Goal: Task Accomplishment & Management: Complete application form

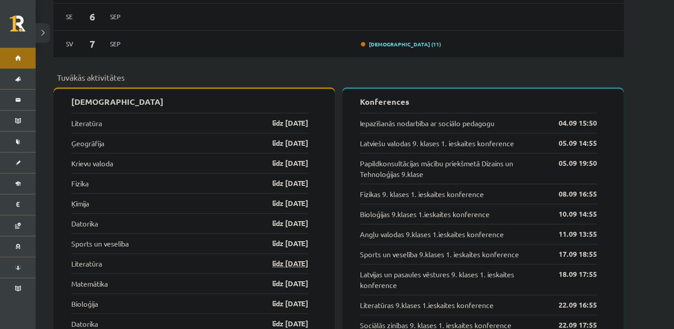
scroll to position [831, 0]
click at [287, 119] on link "līdz 07.09.25" at bounding box center [283, 123] width 52 height 11
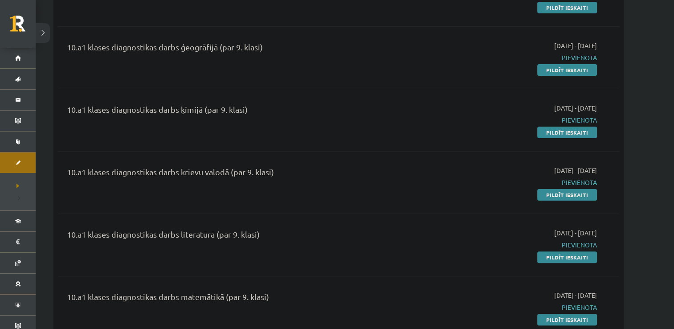
scroll to position [238, 0]
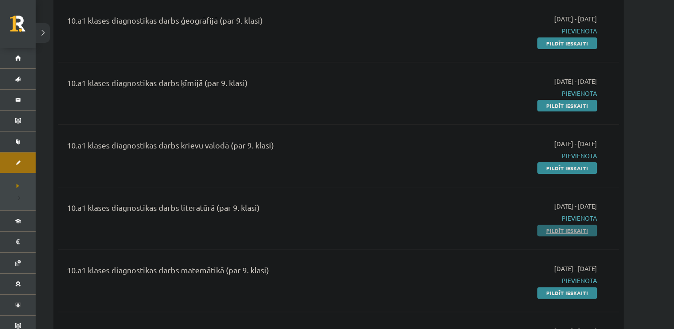
click at [567, 233] on link "Pildīt ieskaiti" at bounding box center [567, 231] width 60 height 12
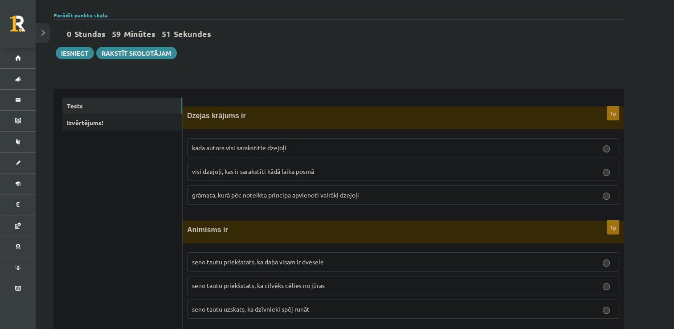
scroll to position [62, 0]
click at [356, 149] on p "kāda autora visi sarakstītie dzejoļi" at bounding box center [403, 147] width 422 height 9
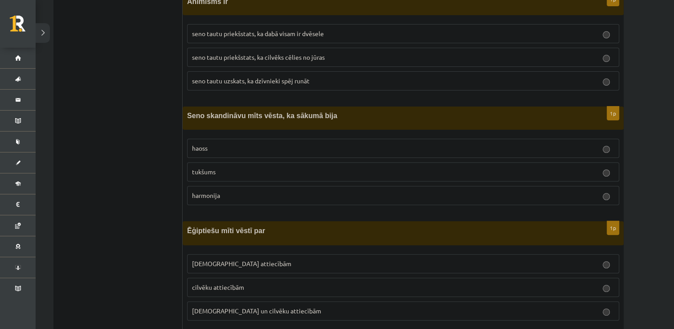
scroll to position [290, 0]
click at [215, 177] on label "tukšums" at bounding box center [403, 172] width 432 height 19
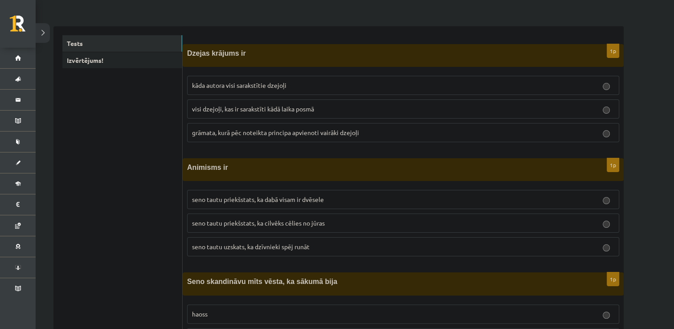
scroll to position [123, 0]
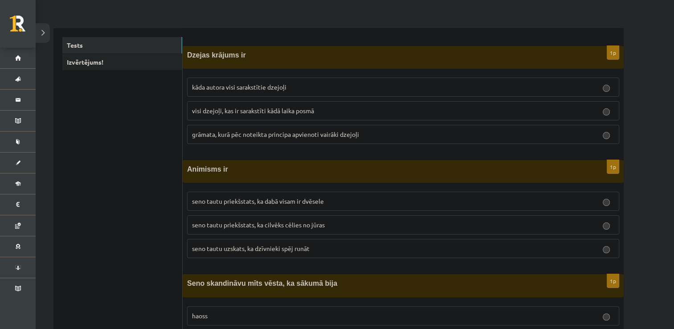
click at [233, 130] on span "grāmata, kurā pēc noteikta principa apvienoti vairāki dzejoļi" at bounding box center [275, 134] width 167 height 8
click at [230, 221] on span "seno tautu priekšstats, ka cilvēks cēlies no jūras" at bounding box center [258, 225] width 133 height 8
click at [268, 202] on span "seno tautu priekšstats, ka dabā visam ir dvēsele" at bounding box center [258, 201] width 132 height 8
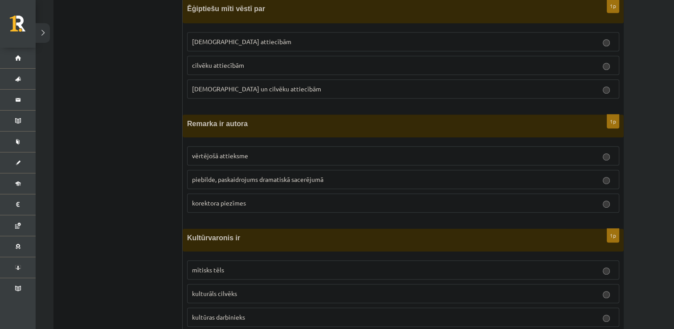
scroll to position [512, 0]
click at [219, 86] on span "Dievu un cilvēku attiecībām" at bounding box center [256, 90] width 129 height 8
click at [218, 177] on span "piebilde, paskaidrojums dramatiskā sacerējumā" at bounding box center [257, 180] width 131 height 8
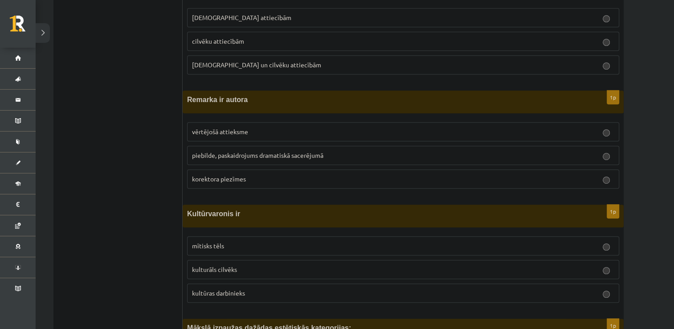
scroll to position [538, 0]
click at [224, 244] on p "mītisks tēls" at bounding box center [403, 244] width 422 height 9
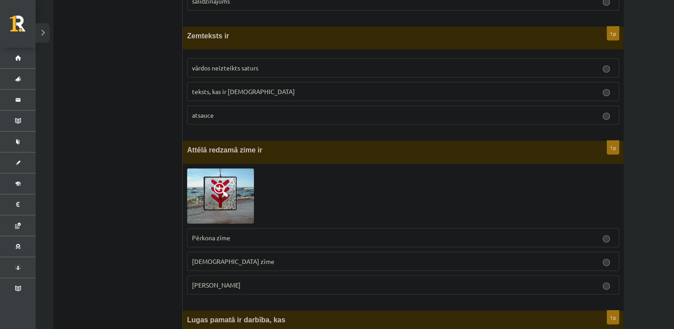
scroll to position [2544, 0]
click at [273, 280] on p "Laimas slotiņa" at bounding box center [403, 284] width 422 height 9
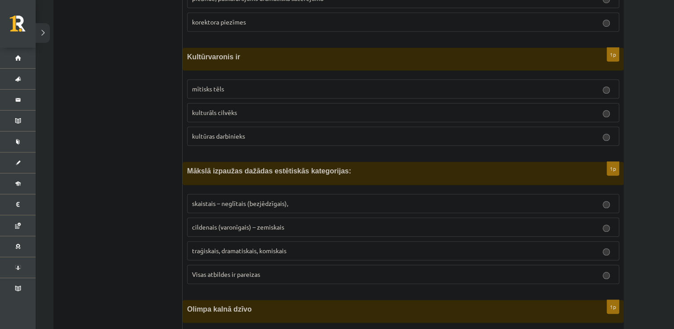
scroll to position [729, 0]
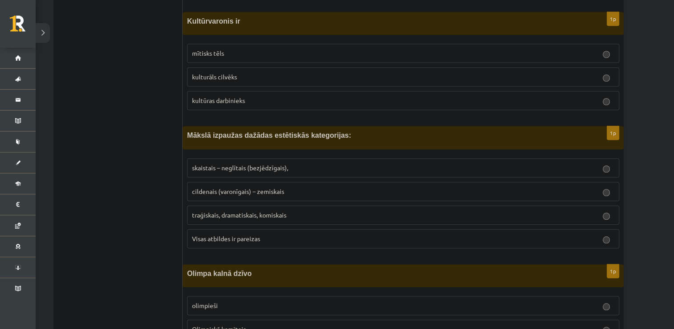
click at [302, 234] on p "Visas atbildes ir pareizas" at bounding box center [403, 238] width 422 height 9
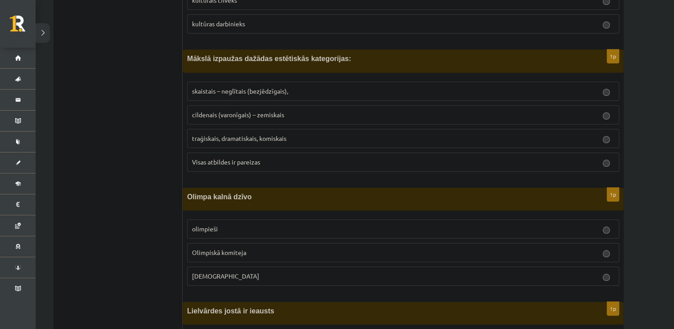
scroll to position [808, 0]
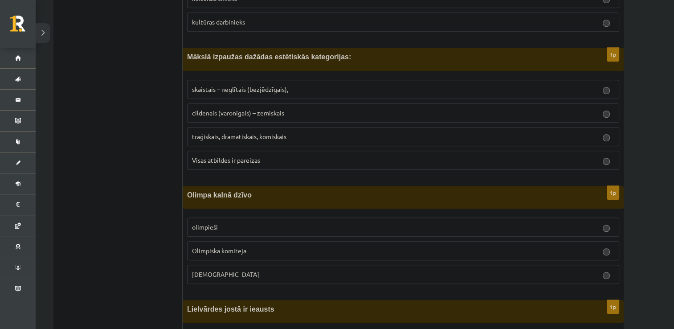
click at [222, 270] on p "Dievi" at bounding box center [403, 274] width 422 height 9
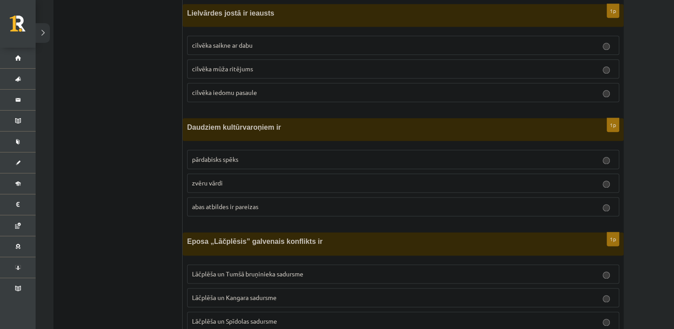
scroll to position [1104, 0]
click at [196, 64] on span "cilvēka mūža ritējums" at bounding box center [222, 68] width 61 height 8
click at [232, 201] on span "abas atbildes ir pareizas" at bounding box center [225, 205] width 66 height 8
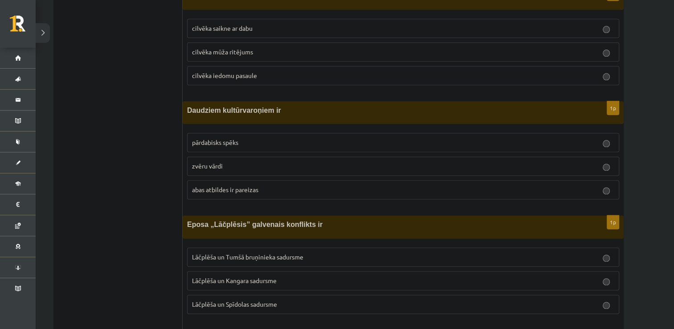
scroll to position [1121, 0]
click at [250, 252] on span "Lāčplēša un Tumšā bruņinieka sadursme" at bounding box center [247, 256] width 111 height 8
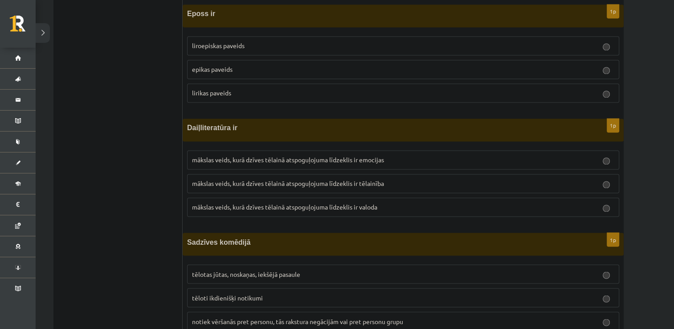
scroll to position [1447, 0]
click at [275, 64] on p "epikas paveids" at bounding box center [403, 68] width 422 height 9
click at [272, 178] on span "mākslas veids, kurā dzīves tēlainā atspoguļojuma līdzeklis ir tēlainība" at bounding box center [288, 182] width 192 height 8
click at [289, 201] on p "mākslas veids, kurā dzīves tēlainā atspoguļojuma līdzeklis ir valoda" at bounding box center [403, 205] width 422 height 9
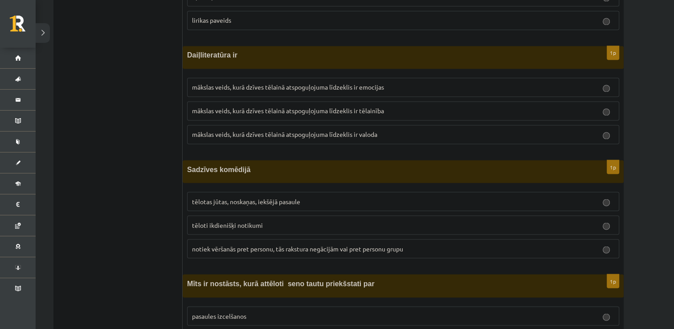
scroll to position [1517, 0]
click at [253, 222] on span "tēloti ikdienišķi notikumi" at bounding box center [227, 226] width 71 height 8
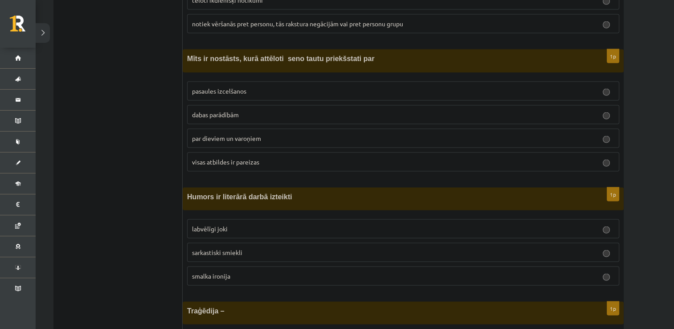
scroll to position [1743, 0]
click at [255, 157] on span "visas atbildes ir pareizas" at bounding box center [225, 161] width 67 height 8
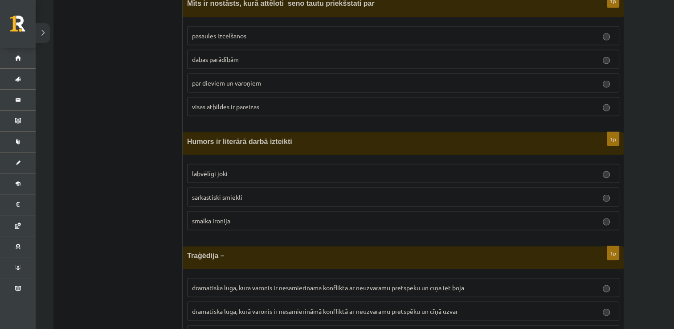
scroll to position [1799, 0]
click at [267, 170] on label "labvēlīgi joki" at bounding box center [403, 173] width 432 height 19
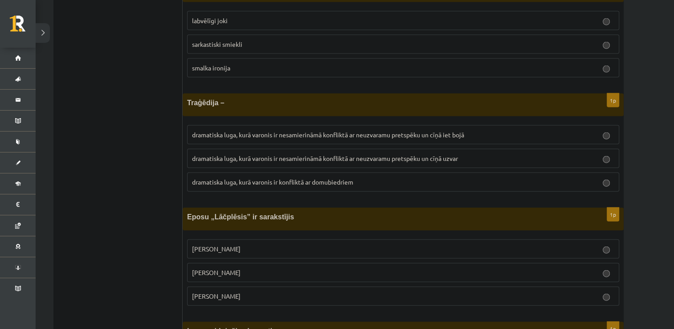
scroll to position [1952, 0]
click at [206, 130] on span "dramatiska luga, kurā varonis ir nesamierināmā konfliktā ar neuzvaramu pretspēk…" at bounding box center [328, 134] width 272 height 8
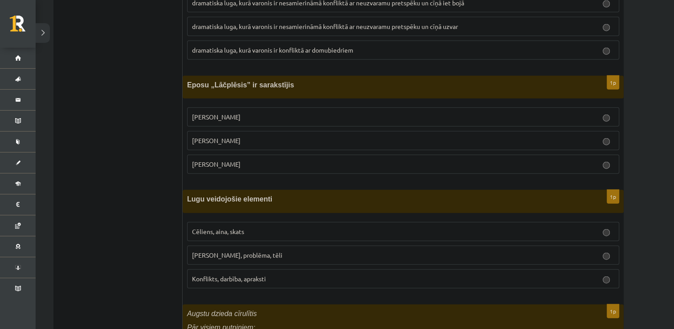
scroll to position [2082, 0]
click at [208, 136] on label "Andrejs Pumpurs" at bounding box center [403, 141] width 432 height 19
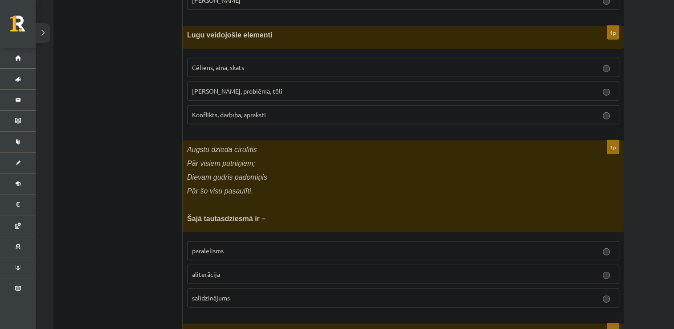
scroll to position [2246, 0]
click at [248, 111] on label "Konflikts, darbība, apraksti" at bounding box center [403, 115] width 432 height 19
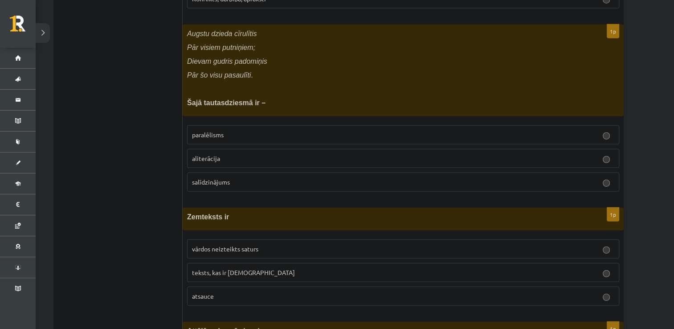
scroll to position [2362, 0]
click at [448, 131] on p "paralēlisms" at bounding box center [403, 135] width 422 height 9
click at [328, 245] on label "vārdos neizteikts saturs" at bounding box center [403, 249] width 432 height 19
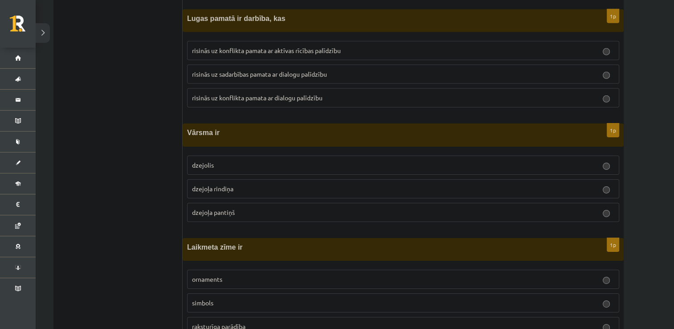
scroll to position [2845, 0]
click at [250, 70] on span "risinās uz sadarbības pamata ar dialogu palīdzību" at bounding box center [259, 74] width 135 height 8
click at [247, 183] on label "dzejoļa rindiņa" at bounding box center [403, 189] width 432 height 19
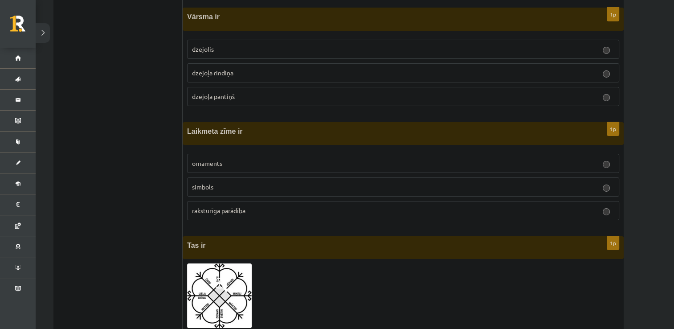
scroll to position [2961, 0]
click at [212, 206] on p "raksturīga parādība" at bounding box center [403, 210] width 422 height 9
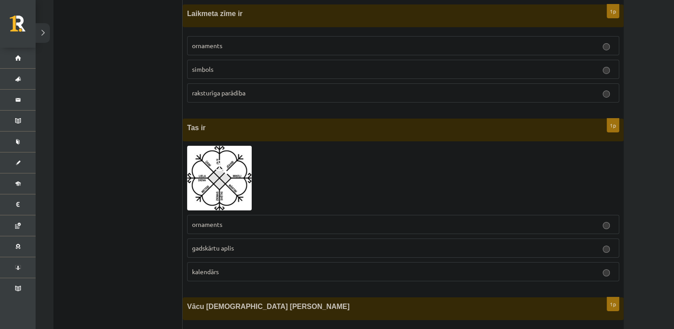
scroll to position [3084, 0]
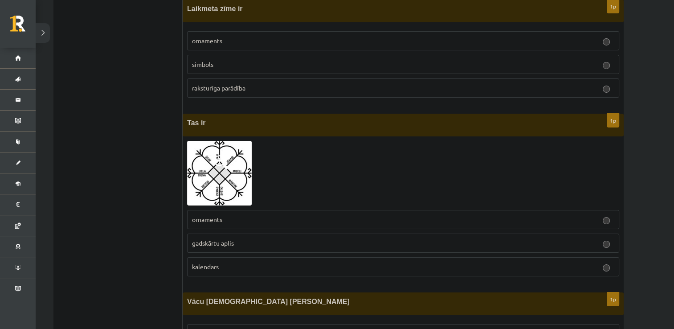
click at [209, 239] on span "gadskārtu aplis" at bounding box center [213, 243] width 42 height 8
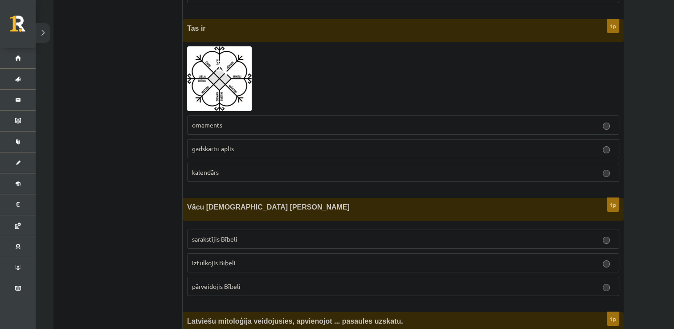
scroll to position [3231, 0]
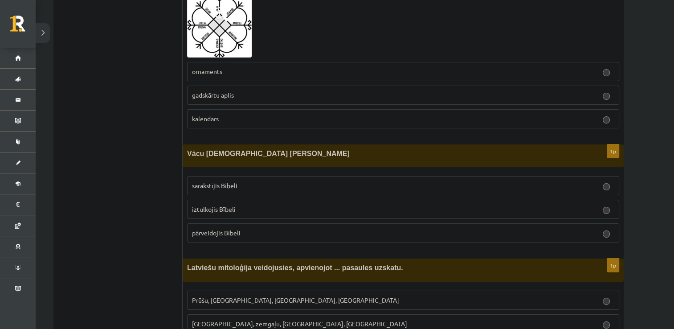
click at [235, 205] on p "iztulkojis Bībeli" at bounding box center [403, 209] width 422 height 9
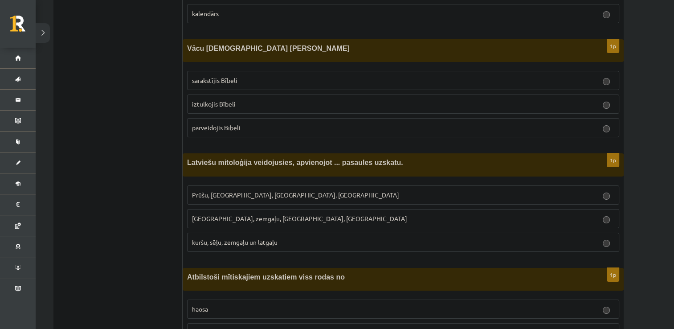
scroll to position [3328, 0]
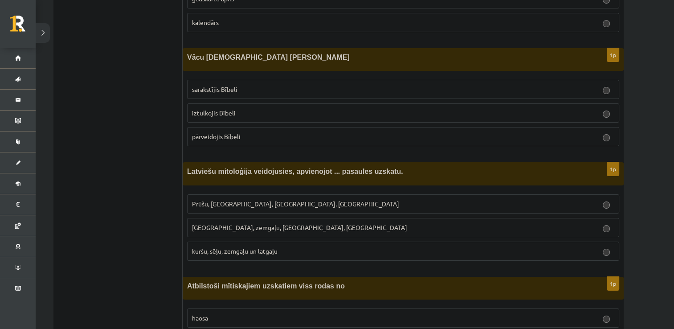
click at [235, 219] on label "Kuršu, zemgaļu, latgaļu, prūšu" at bounding box center [403, 227] width 432 height 19
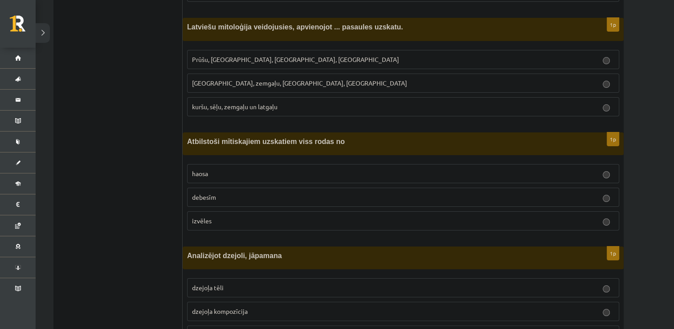
scroll to position [3472, 0]
click at [199, 212] on label "izvēles" at bounding box center [403, 221] width 432 height 19
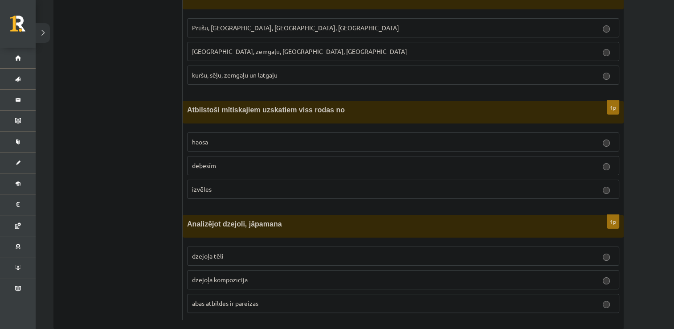
scroll to position [3504, 0]
click at [275, 293] on label "abas atbildes ir pareizas" at bounding box center [403, 302] width 432 height 19
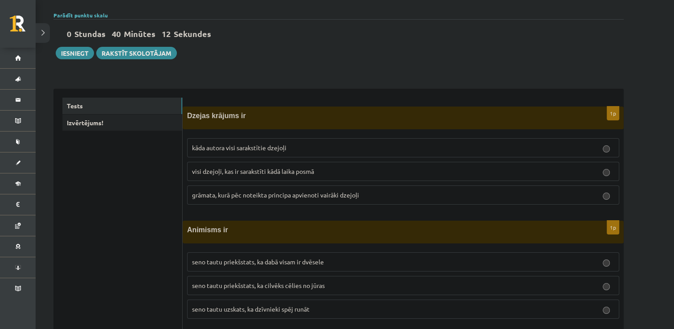
scroll to position [0, 0]
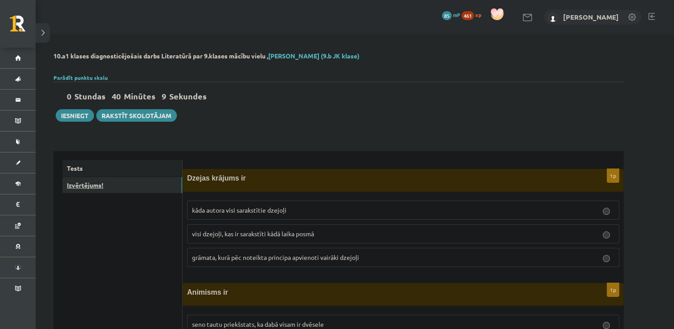
click at [86, 187] on link "Izvērtējums!" at bounding box center [122, 185] width 120 height 16
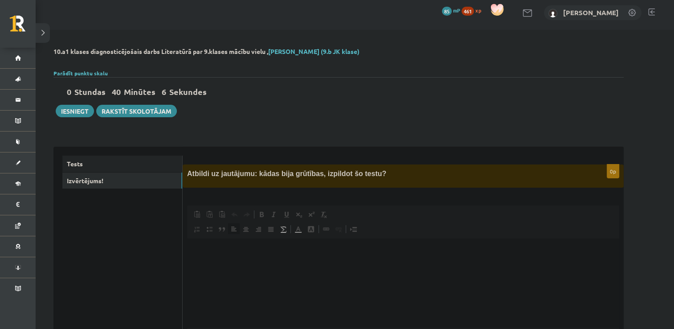
click at [257, 261] on html at bounding box center [403, 251] width 432 height 27
click at [340, 255] on p "**********" at bounding box center [403, 251] width 414 height 9
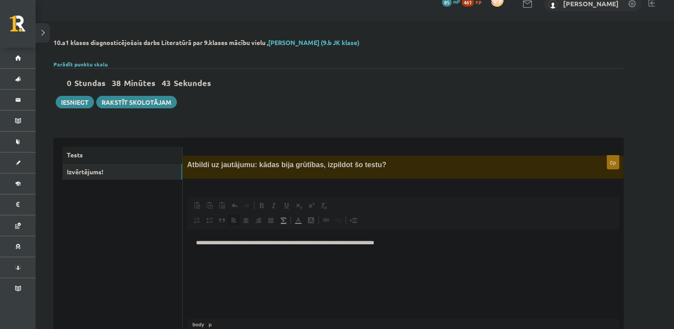
click at [408, 242] on p "**********" at bounding box center [403, 242] width 414 height 9
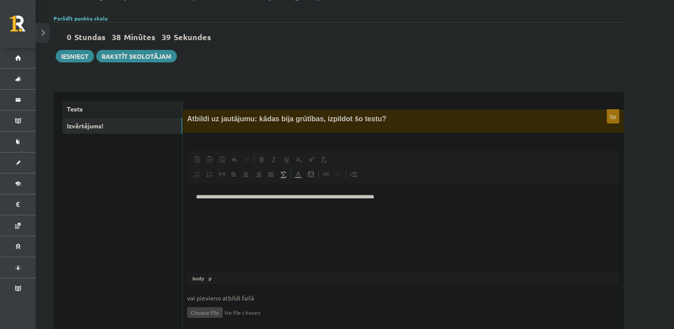
scroll to position [60, 0]
click at [81, 58] on button "Iesniegt" at bounding box center [75, 55] width 38 height 12
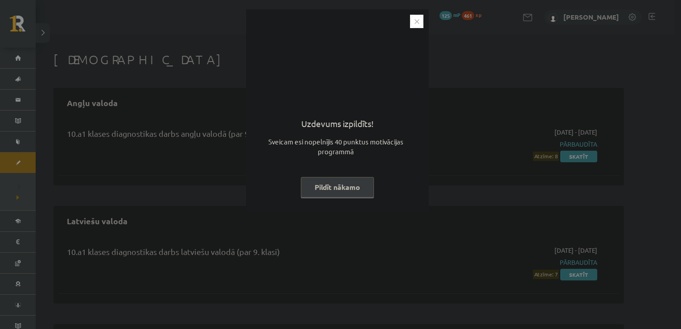
click at [313, 189] on button "Pildīt nākamo" at bounding box center [337, 187] width 73 height 21
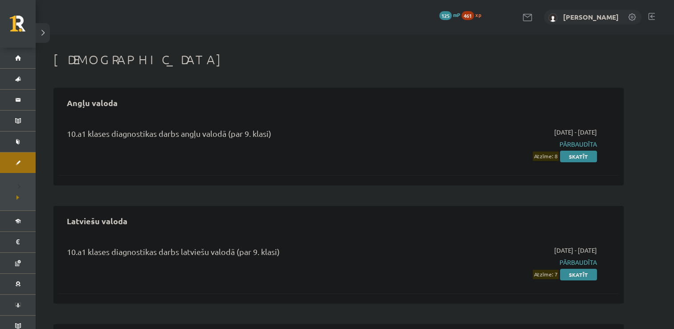
scroll to position [228, 0]
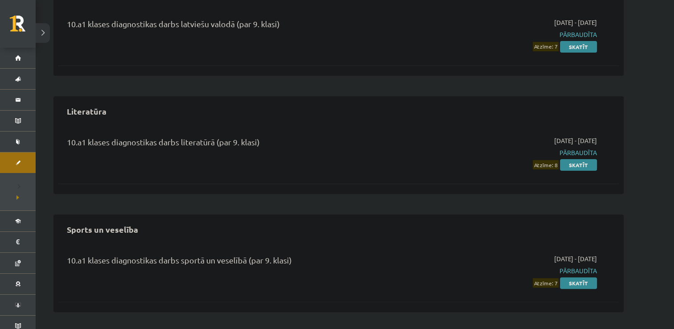
click at [578, 170] on div "10.a1 klases diagnostikas darbs literatūrā (par 9. klasi) 2025-09-01 - 2025-09-…" at bounding box center [339, 152] width 562 height 51
click at [578, 165] on link "Skatīt" at bounding box center [578, 165] width 37 height 12
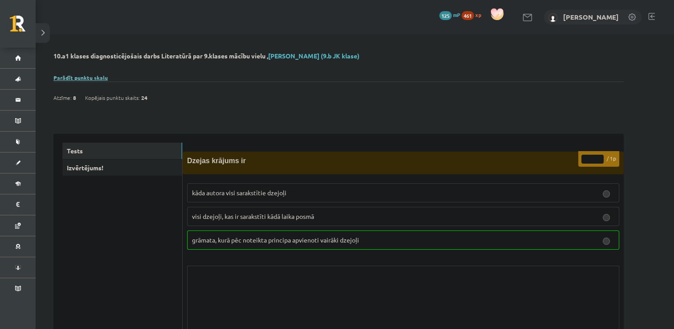
click at [90, 78] on link "Parādīt punktu skalu" at bounding box center [80, 77] width 54 height 7
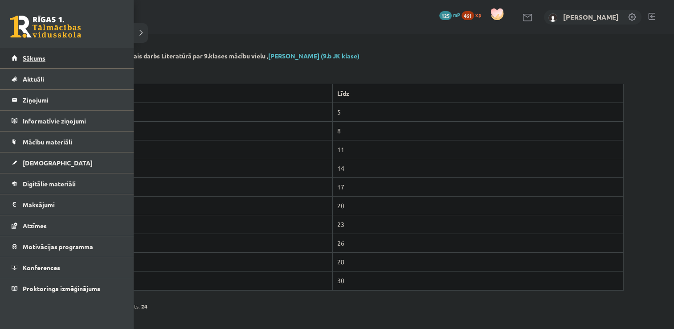
click at [27, 57] on span "Sākums" at bounding box center [34, 58] width 23 height 8
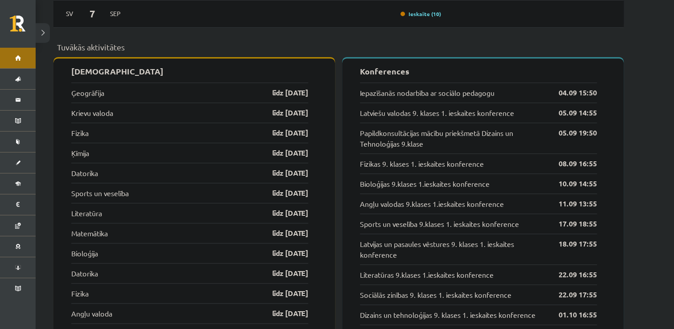
scroll to position [864, 0]
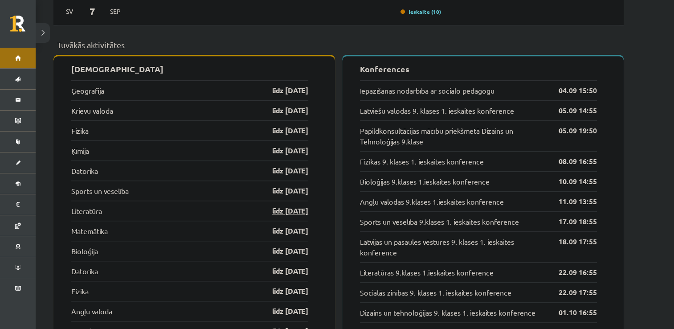
click at [271, 205] on link "līdz 07.09.25" at bounding box center [283, 210] width 52 height 11
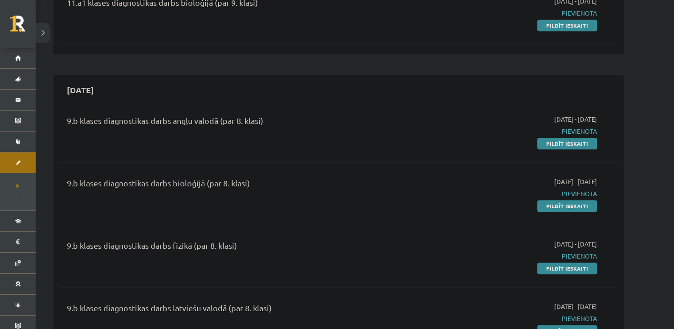
scroll to position [693, 0]
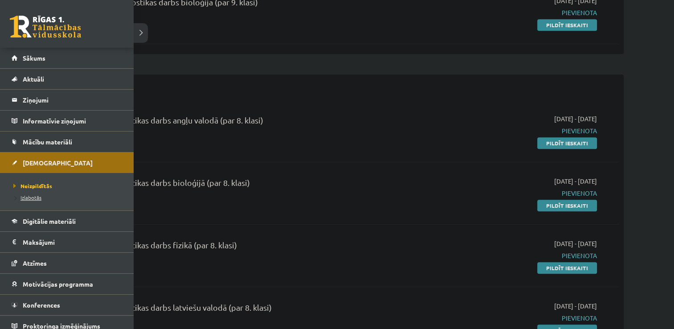
click at [26, 195] on span "Izlabotās" at bounding box center [26, 197] width 30 height 7
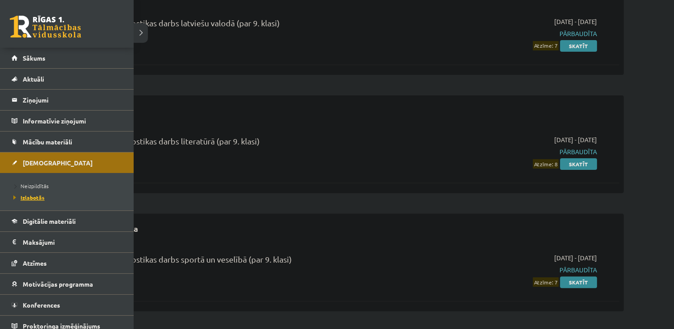
scroll to position [228, 0]
click at [31, 197] on span "Izlabotās" at bounding box center [27, 197] width 33 height 7
click at [45, 284] on span "Motivācijas programma" at bounding box center [58, 284] width 70 height 8
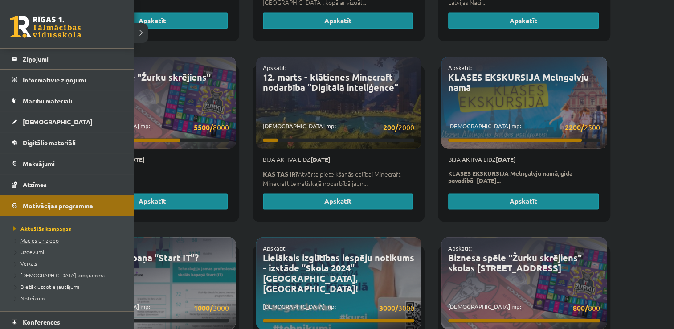
scroll to position [64, 0]
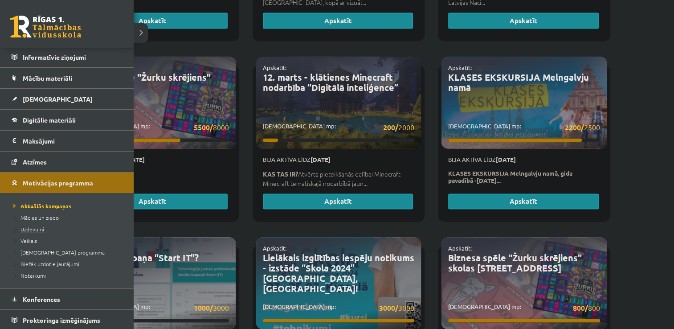
click at [32, 227] on span "Uzdevumi" at bounding box center [27, 229] width 33 height 7
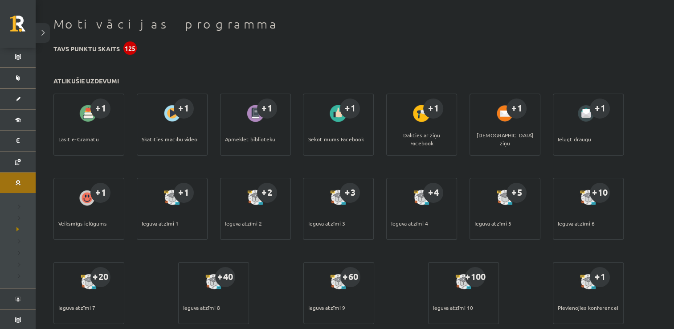
scroll to position [93, 0]
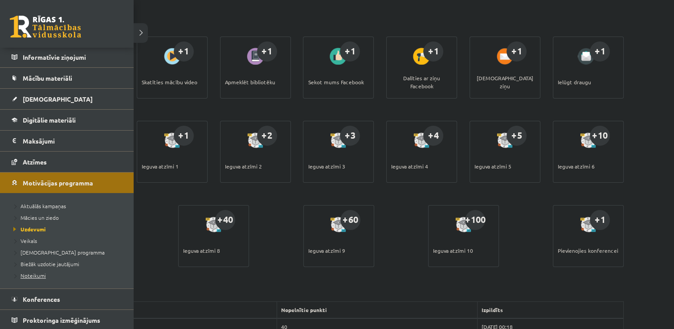
click at [35, 273] on span "Noteikumi" at bounding box center [28, 275] width 35 height 7
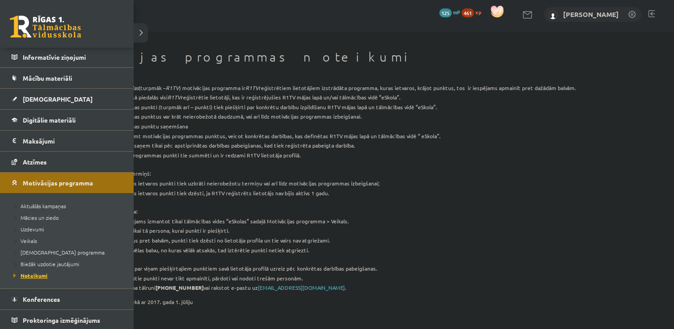
scroll to position [2, 0]
click at [33, 77] on span "Mācību materiāli" at bounding box center [47, 78] width 49 height 8
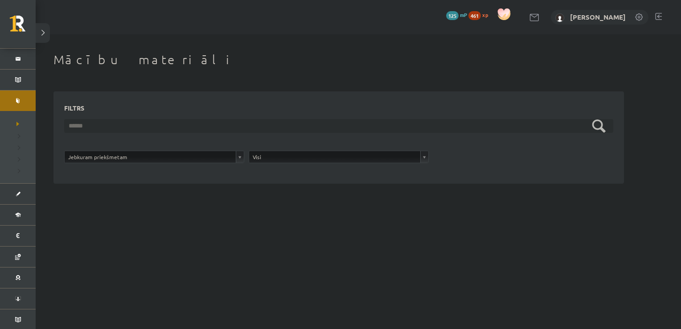
click at [100, 129] on input "text" at bounding box center [338, 126] width 549 height 14
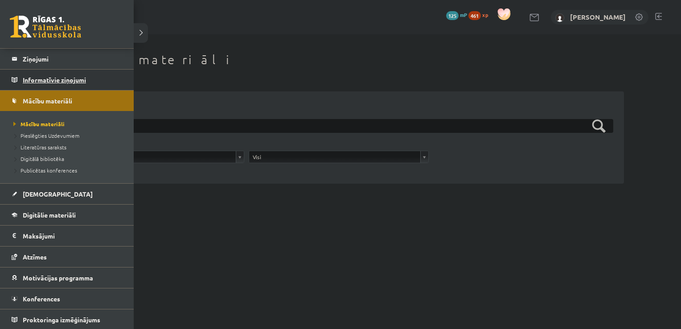
click at [37, 73] on legend "Informatīvie ziņojumi 0" at bounding box center [73, 80] width 100 height 21
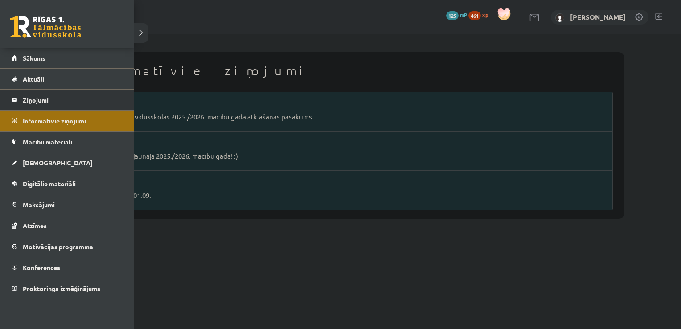
click at [29, 97] on legend "Ziņojumi 0" at bounding box center [73, 100] width 100 height 21
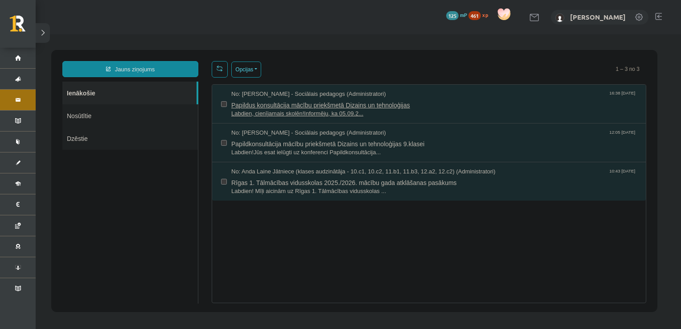
click at [258, 107] on span "Papildus konsultācija mācību priekšmetā Dizains un tehnoloģijas" at bounding box center [434, 103] width 406 height 11
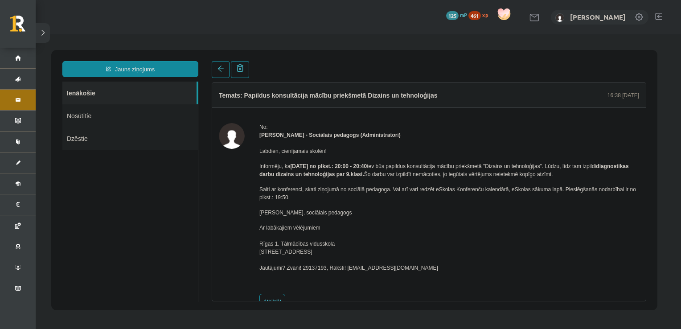
click at [258, 107] on html "Jauns ziņojums Ienākošie Nosūtītie Dzēstie ********* ********* ******* Temats: …" at bounding box center [358, 179] width 645 height 291
click at [357, 174] on strong "diagnostikas darbu dizains un tehnoloģijas par 9.klasi." at bounding box center [443, 170] width 369 height 14
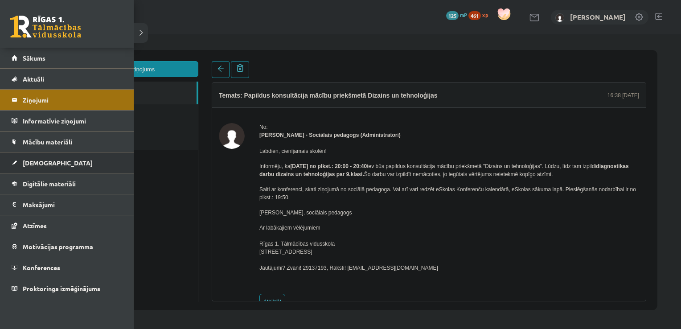
click at [36, 165] on link "[DEMOGRAPHIC_DATA]" at bounding box center [67, 162] width 111 height 21
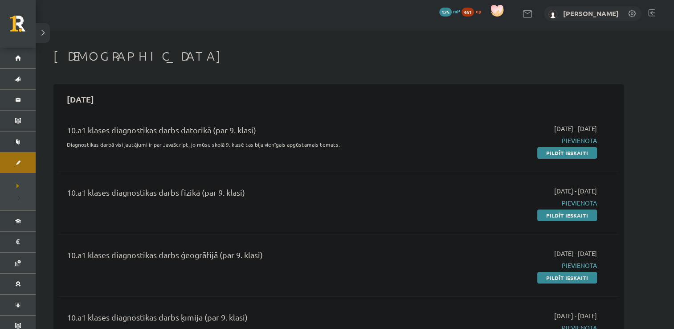
scroll to position [4, 0]
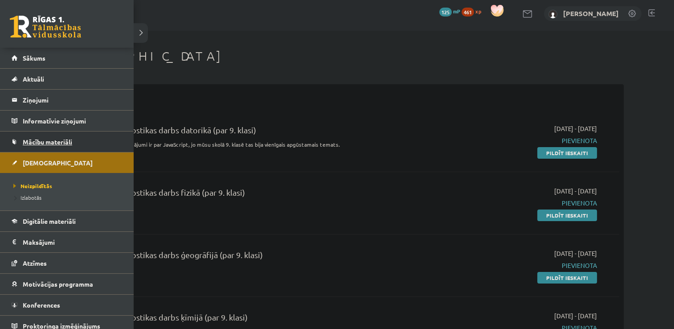
click at [30, 140] on span "Mācību materiāli" at bounding box center [47, 142] width 49 height 8
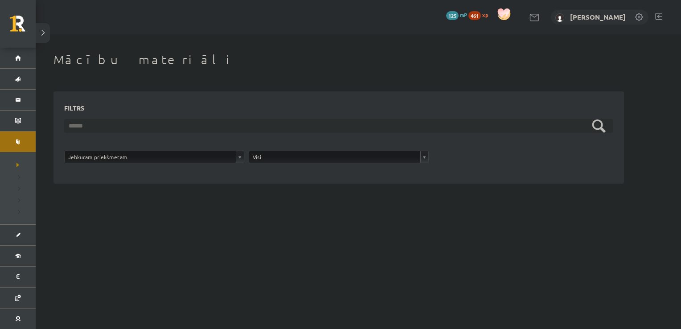
click at [152, 128] on input "text" at bounding box center [338, 126] width 549 height 14
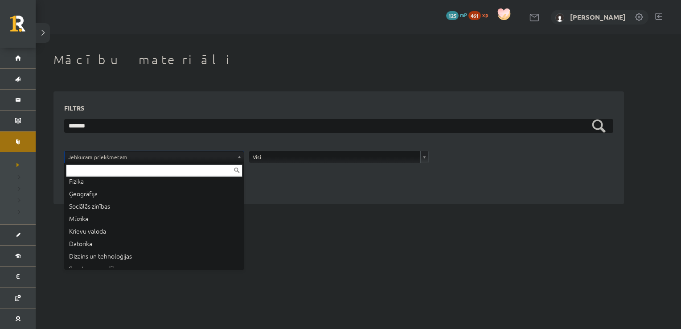
scroll to position [148, 0]
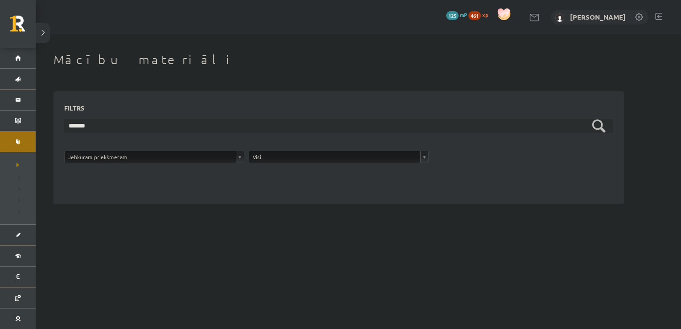
click at [111, 122] on input "*******" at bounding box center [338, 126] width 549 height 14
type input "*"
type input "********"
click at [594, 123] on input "********" at bounding box center [338, 126] width 549 height 14
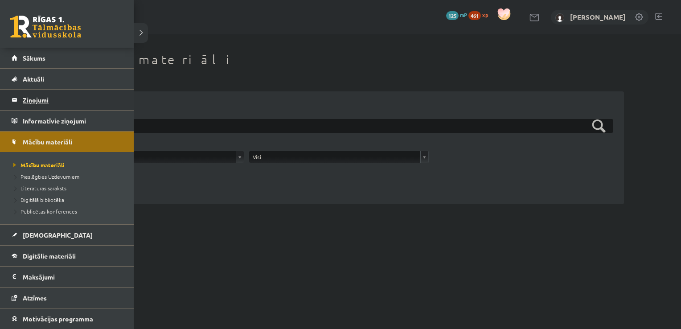
click at [34, 103] on legend "Ziņojumi 0" at bounding box center [73, 100] width 100 height 21
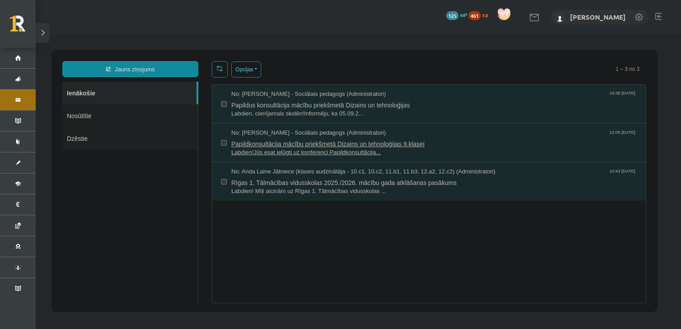
click at [322, 136] on span "No: Dagnija Gaubšteina - Sociālais pedagogs (Administratori)" at bounding box center [308, 133] width 155 height 8
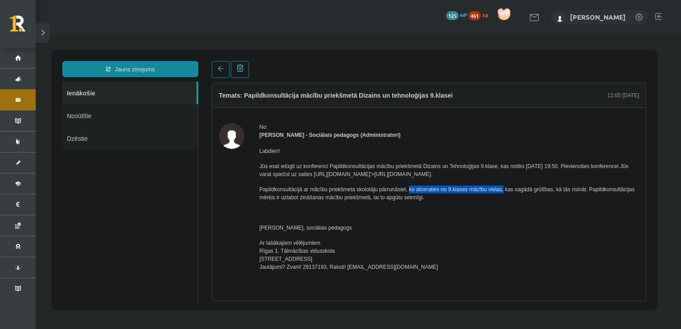
drag, startPoint x: 408, startPoint y: 189, endPoint x: 498, endPoint y: 192, distance: 89.6
click at [498, 192] on p "Papildkonsultācijā ar mācību priekšmeta skolotāju pārrunāsiet, ko atceraties no…" at bounding box center [449, 193] width 380 height 16
drag, startPoint x: 498, startPoint y: 192, endPoint x: 475, endPoint y: 213, distance: 31.5
click at [475, 213] on p at bounding box center [449, 213] width 380 height 8
drag, startPoint x: 260, startPoint y: 136, endPoint x: 308, endPoint y: 138, distance: 48.6
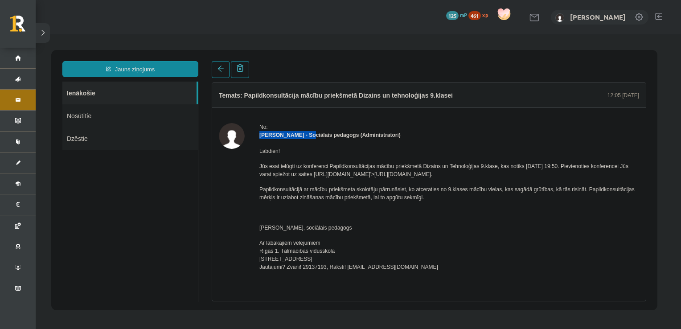
click at [308, 138] on strong "Dagnija Gaubšteina - Sociālais pedagogs (Administratori)" at bounding box center [329, 135] width 141 height 6
copy strong "Dagnija Gaubšteina"
click at [203, 180] on div "Jauns ziņojums Ienākošie Nosūtītie Dzēstie ********* ********* *******" at bounding box center [130, 181] width 149 height 240
click at [574, 16] on link "[PERSON_NAME]" at bounding box center [598, 16] width 56 height 9
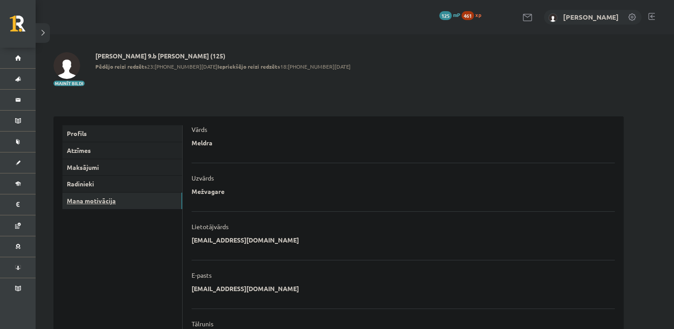
click at [105, 202] on link "Mana motivācija" at bounding box center [122, 201] width 120 height 16
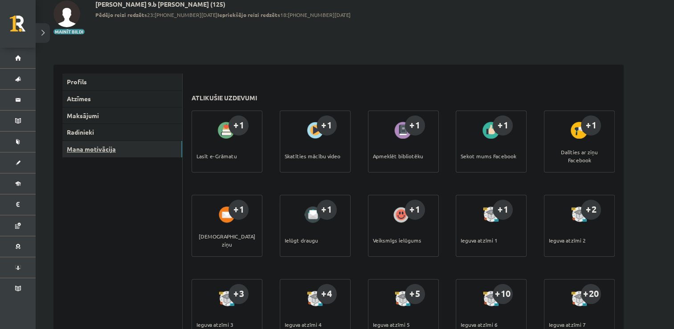
scroll to position [52, 0]
click at [79, 103] on link "Atzīmes" at bounding box center [122, 98] width 120 height 16
